Goal: Task Accomplishment & Management: Manage account settings

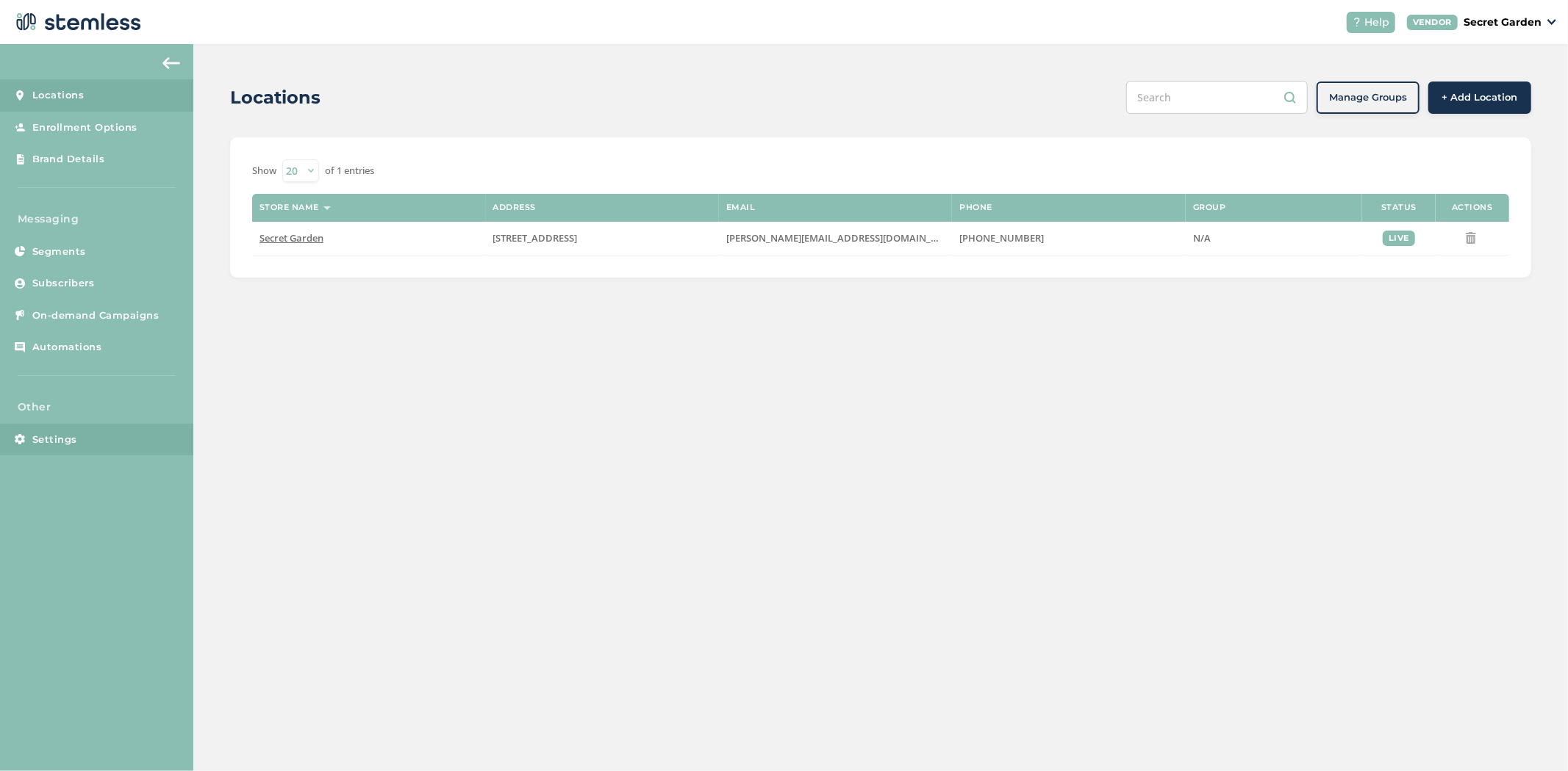
drag, startPoint x: 54, startPoint y: 440, endPoint x: 53, endPoint y: 454, distance: 14.0
click at [54, 440] on span "Settings" at bounding box center [54, 440] width 45 height 15
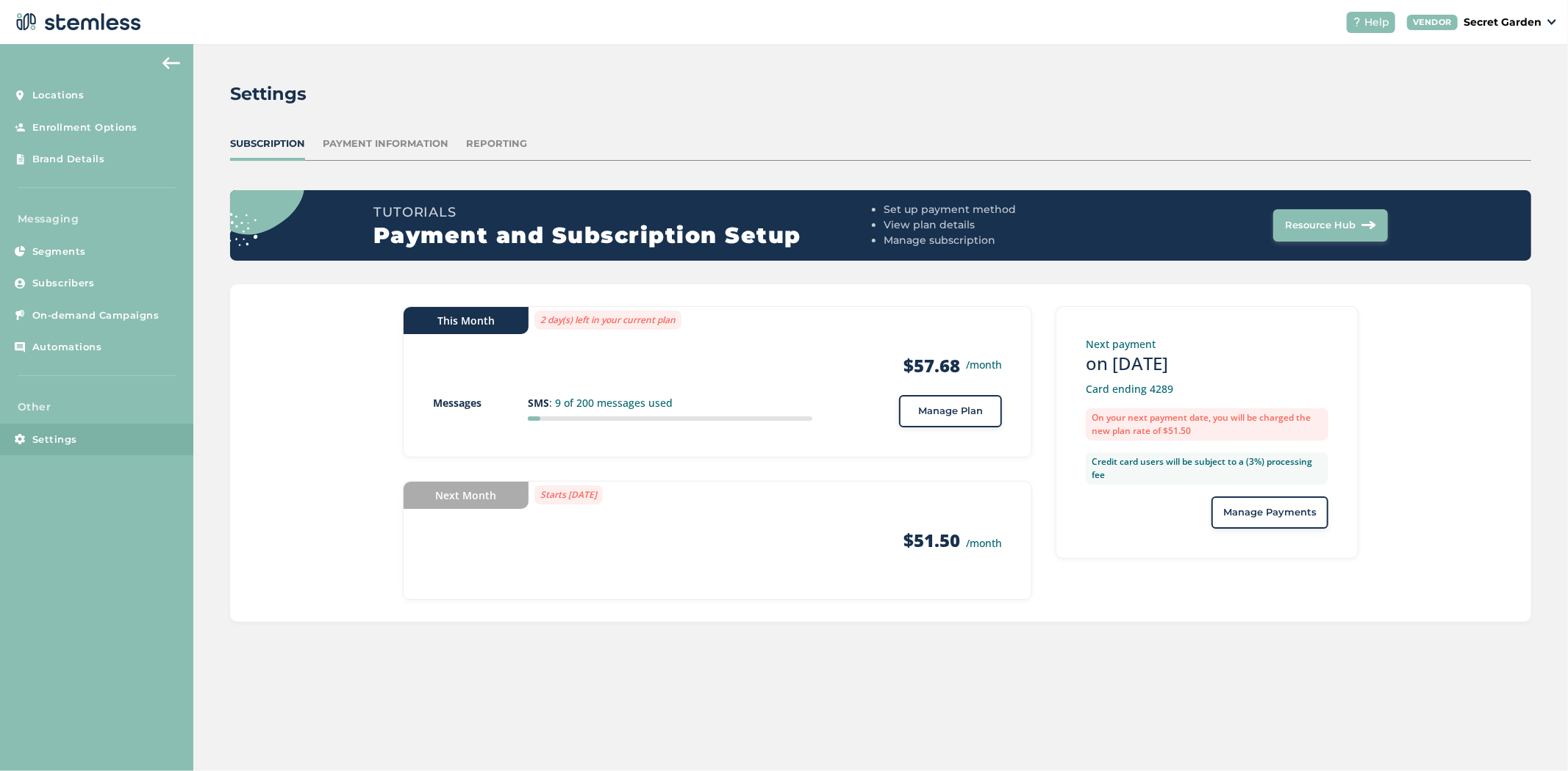
click at [477, 140] on div "Reporting" at bounding box center [496, 143] width 61 height 15
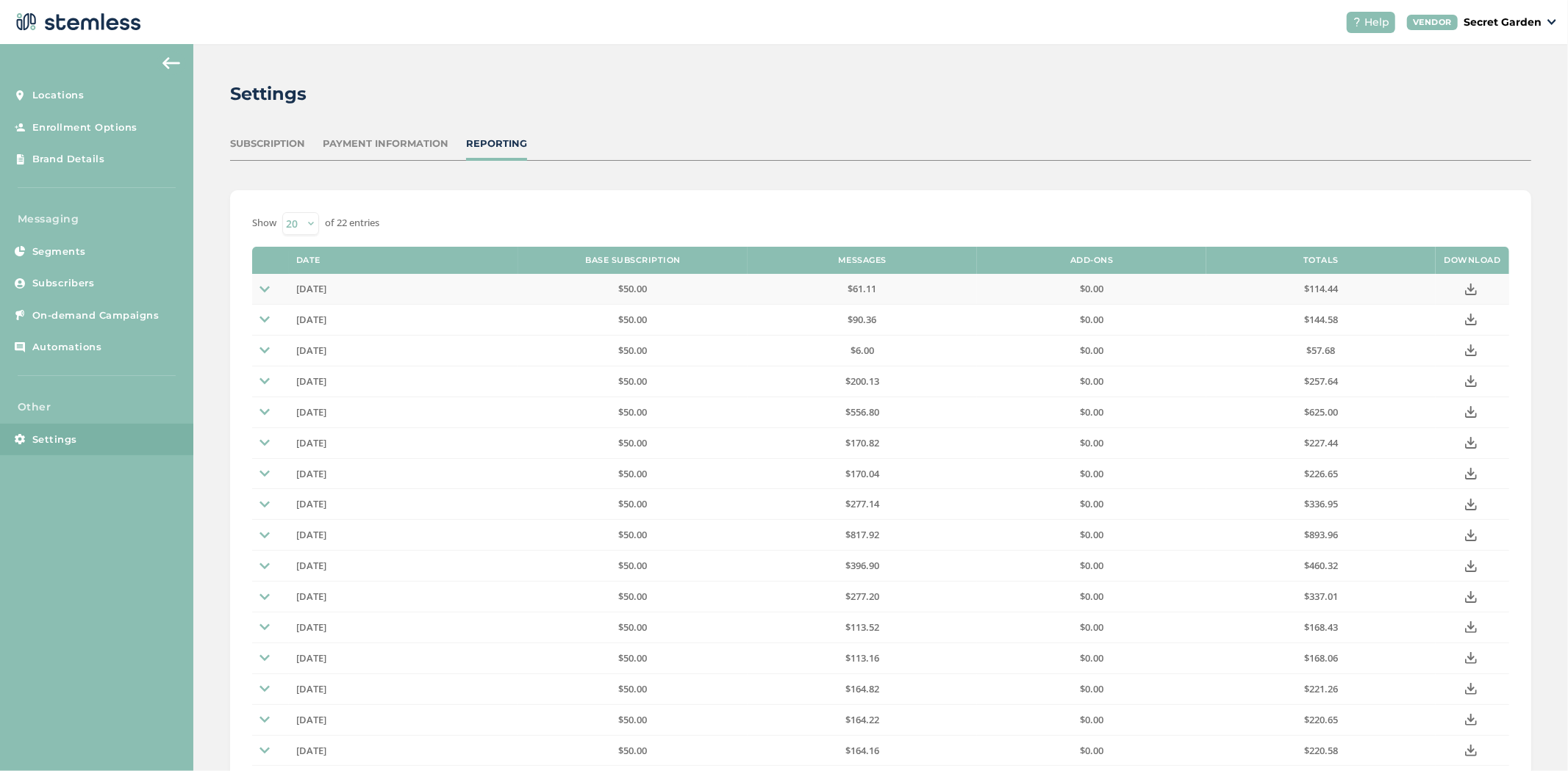
click at [326, 291] on span "[DATE]" at bounding box center [311, 288] width 30 height 13
click at [270, 282] on td at bounding box center [270, 289] width 37 height 30
click at [1471, 294] on button at bounding box center [1472, 289] width 24 height 20
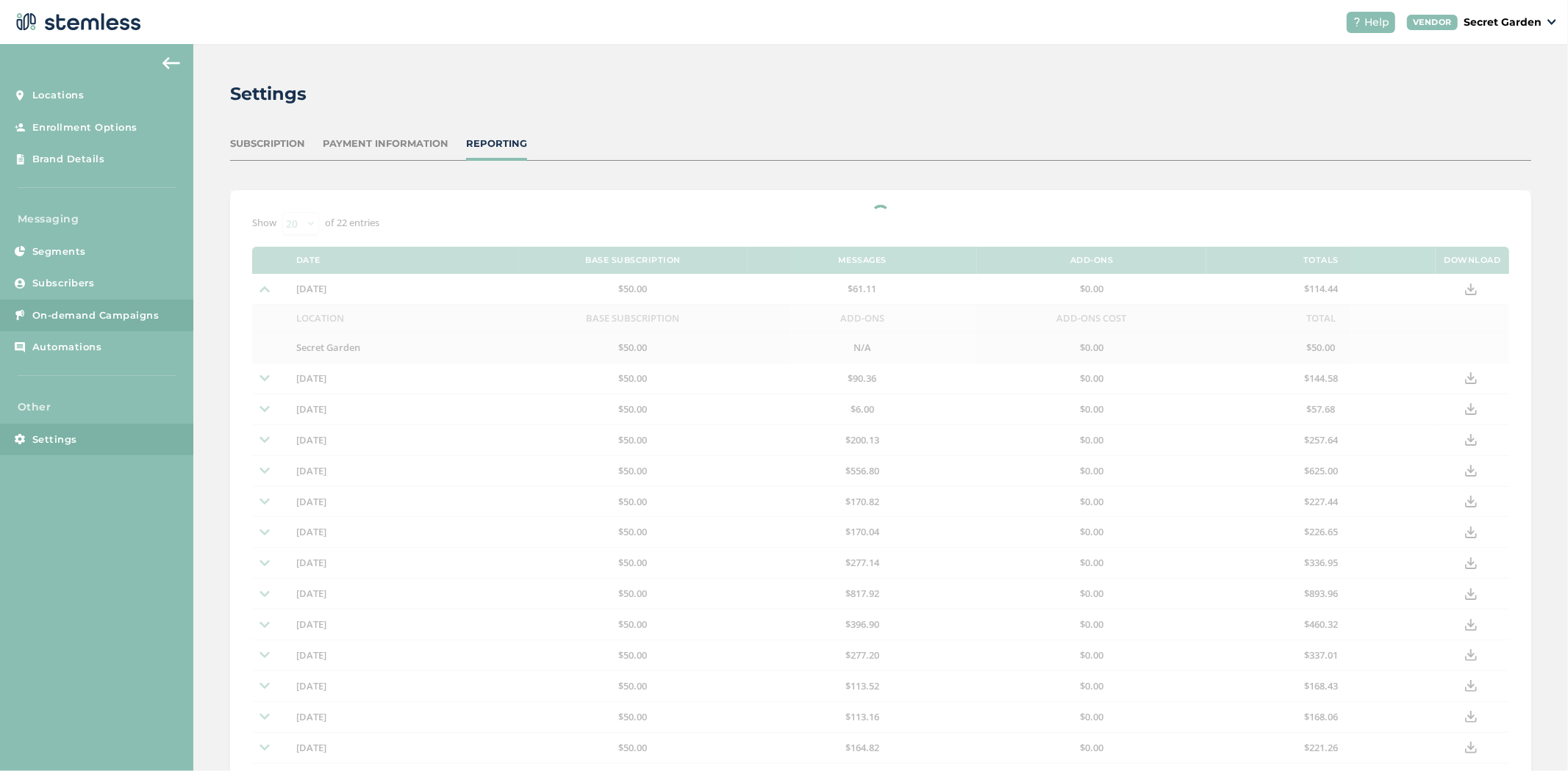
click at [105, 318] on span "On-demand Campaigns" at bounding box center [96, 316] width 127 height 15
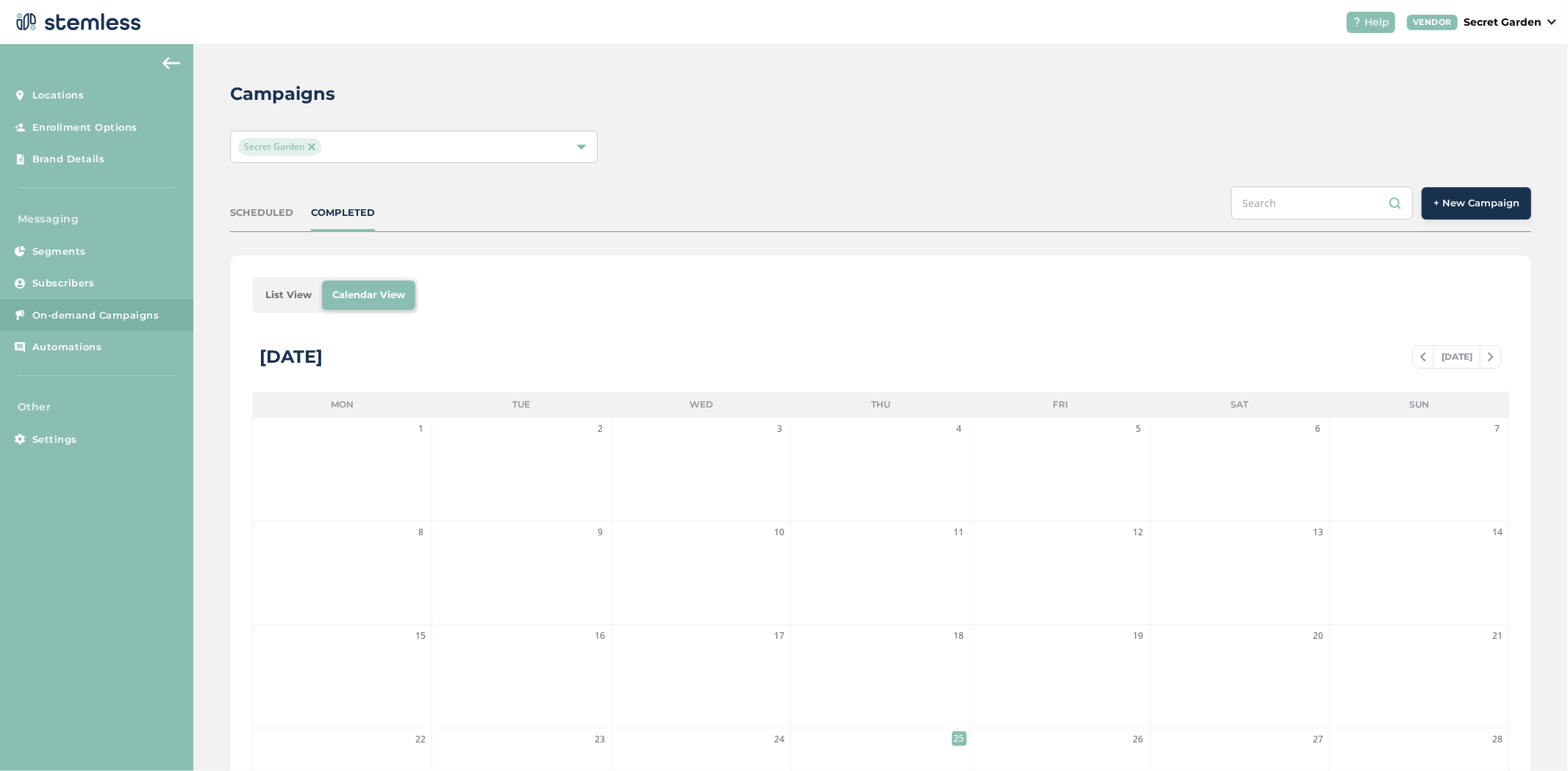
click at [292, 296] on li "List View" at bounding box center [288, 295] width 67 height 29
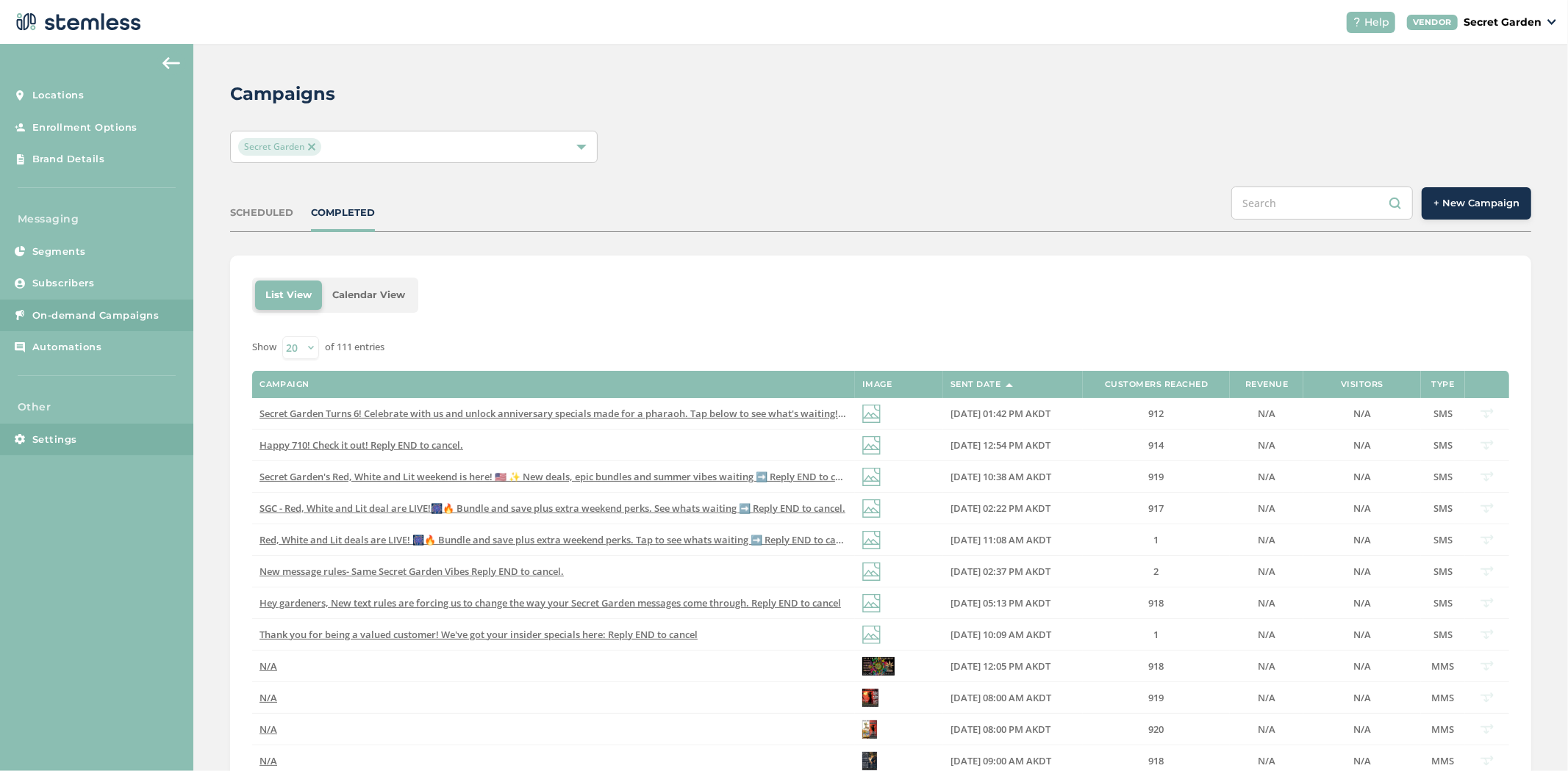
click at [103, 439] on link "Settings" at bounding box center [96, 440] width 194 height 32
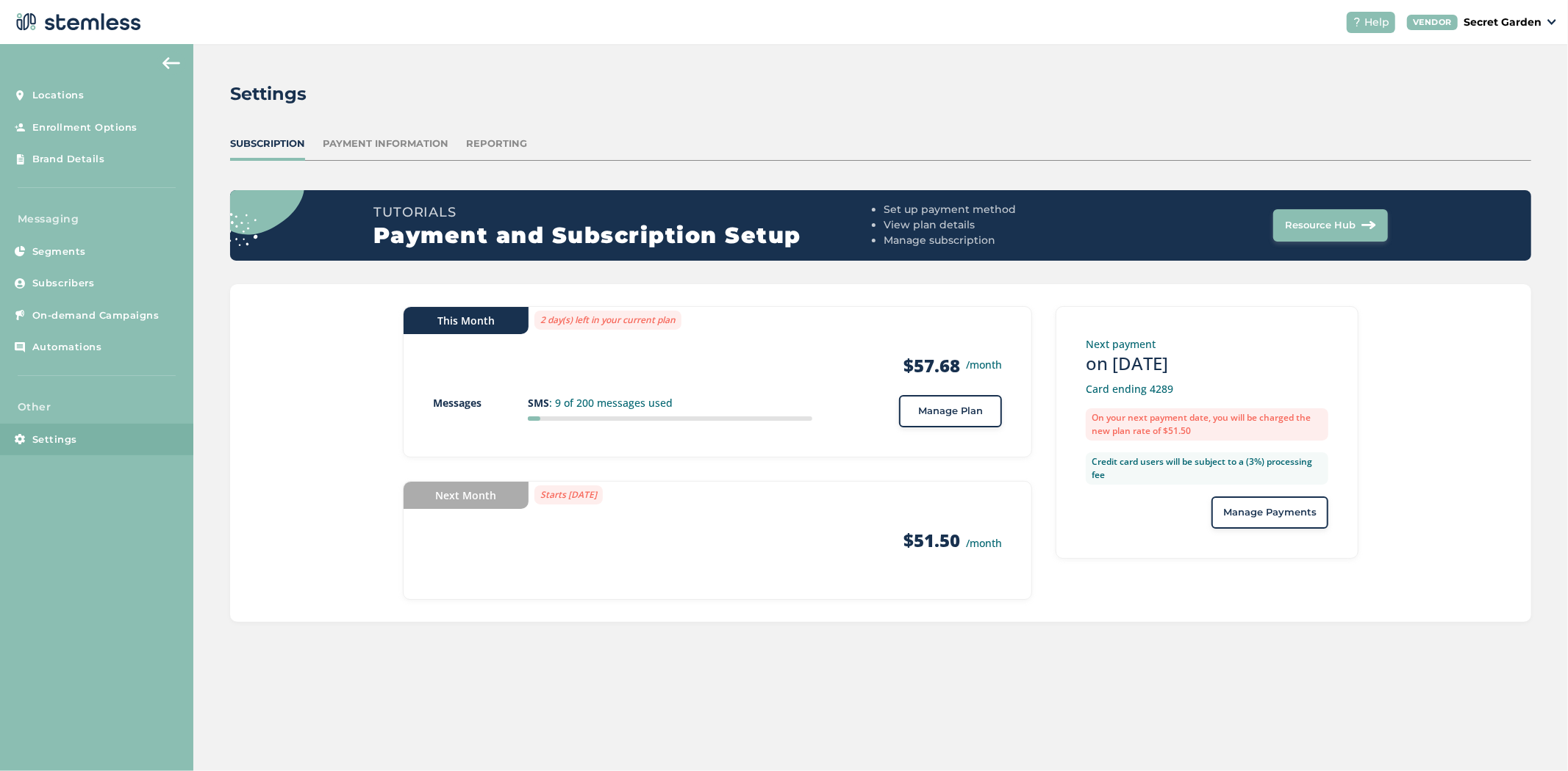
click at [1496, 28] on p "Secret Garden" at bounding box center [1501, 23] width 78 height 16
click at [1495, 107] on link "Logout" at bounding box center [1504, 106] width 72 height 15
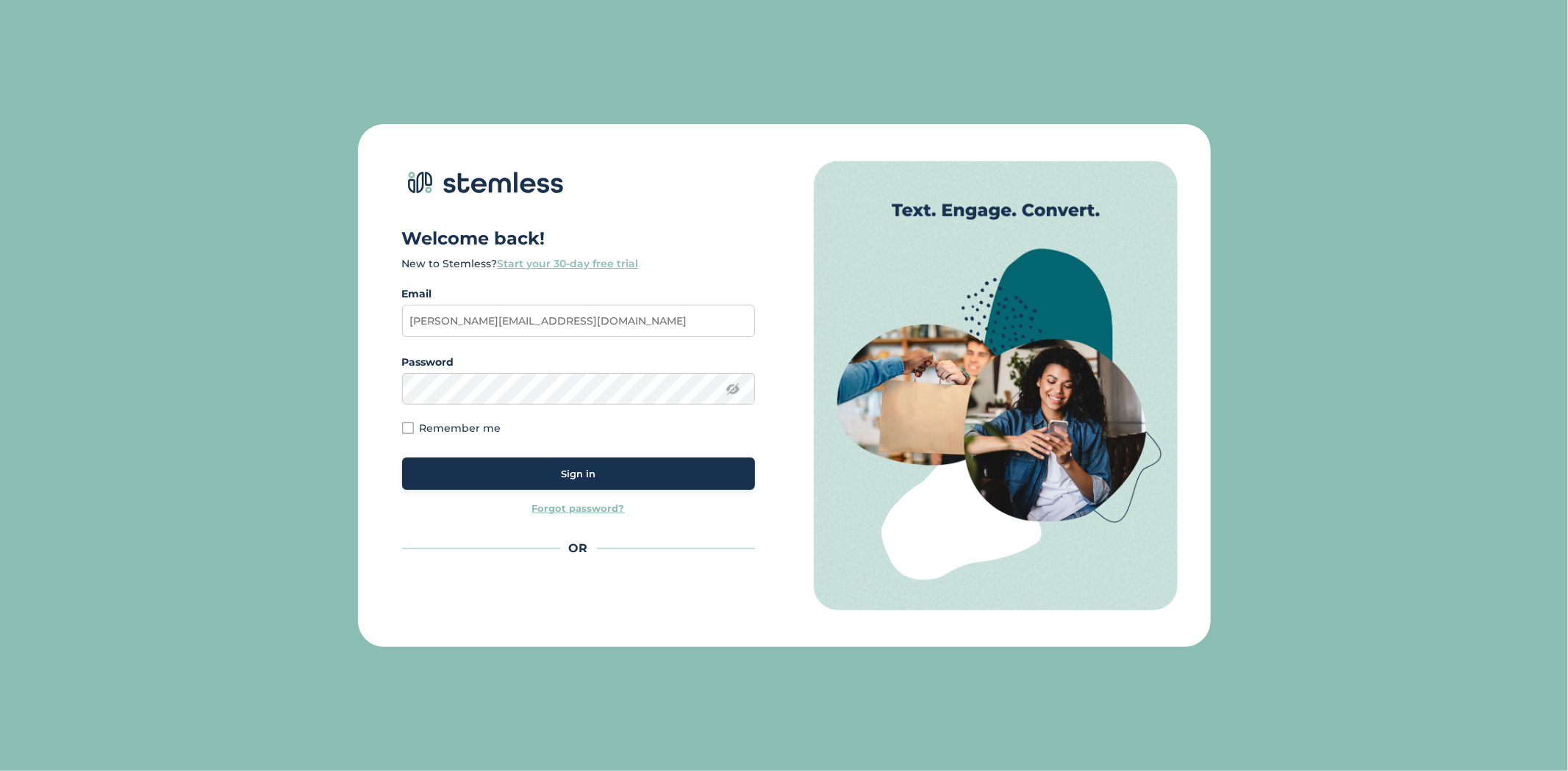
click at [546, 476] on div "Sign in" at bounding box center [579, 474] width 329 height 15
